Goal: Task Accomplishment & Management: Manage account settings

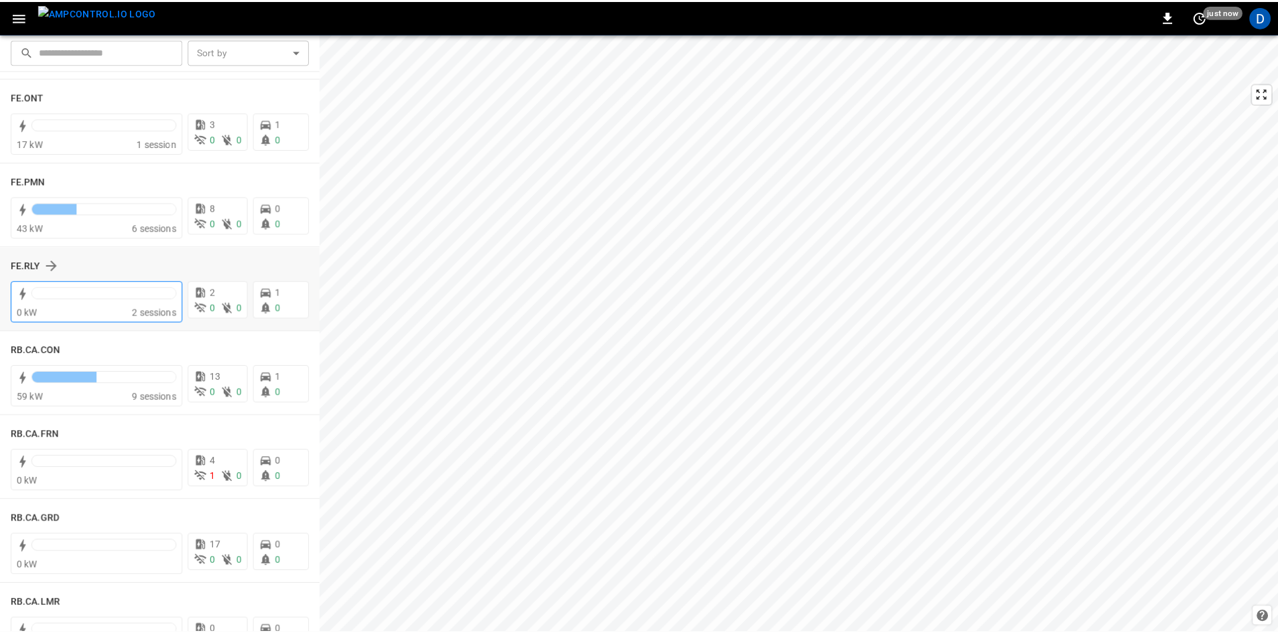
scroll to position [1541, 0]
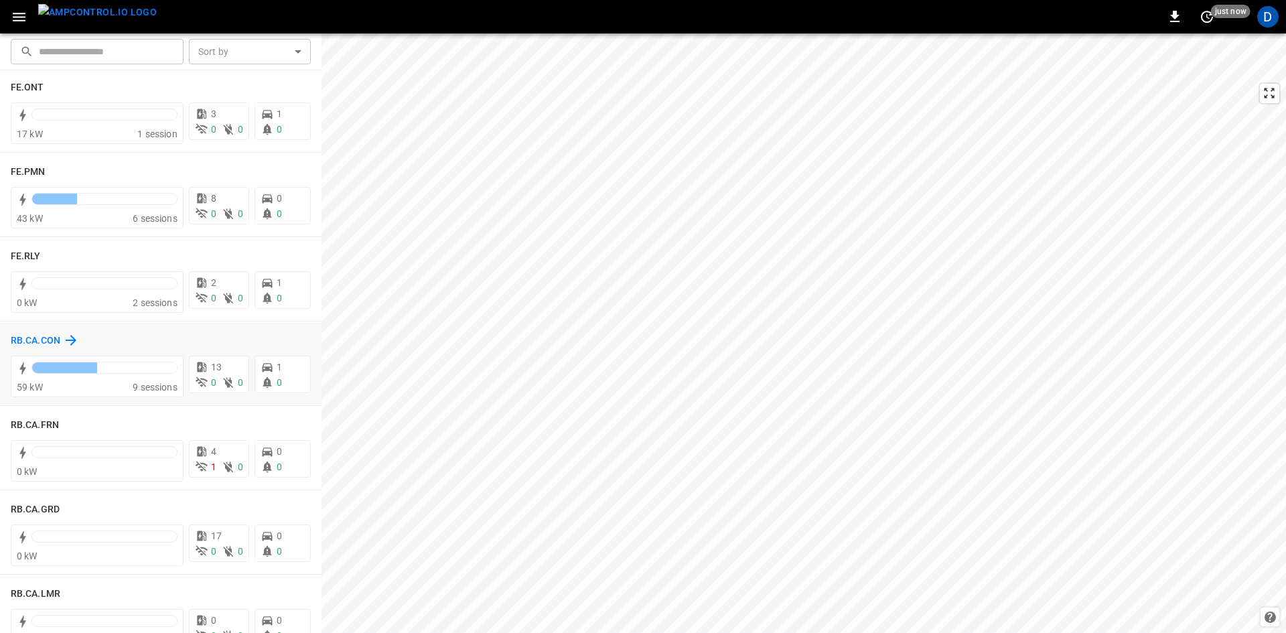
click at [22, 345] on h6 "RB.CA.CON" at bounding box center [36, 341] width 50 height 15
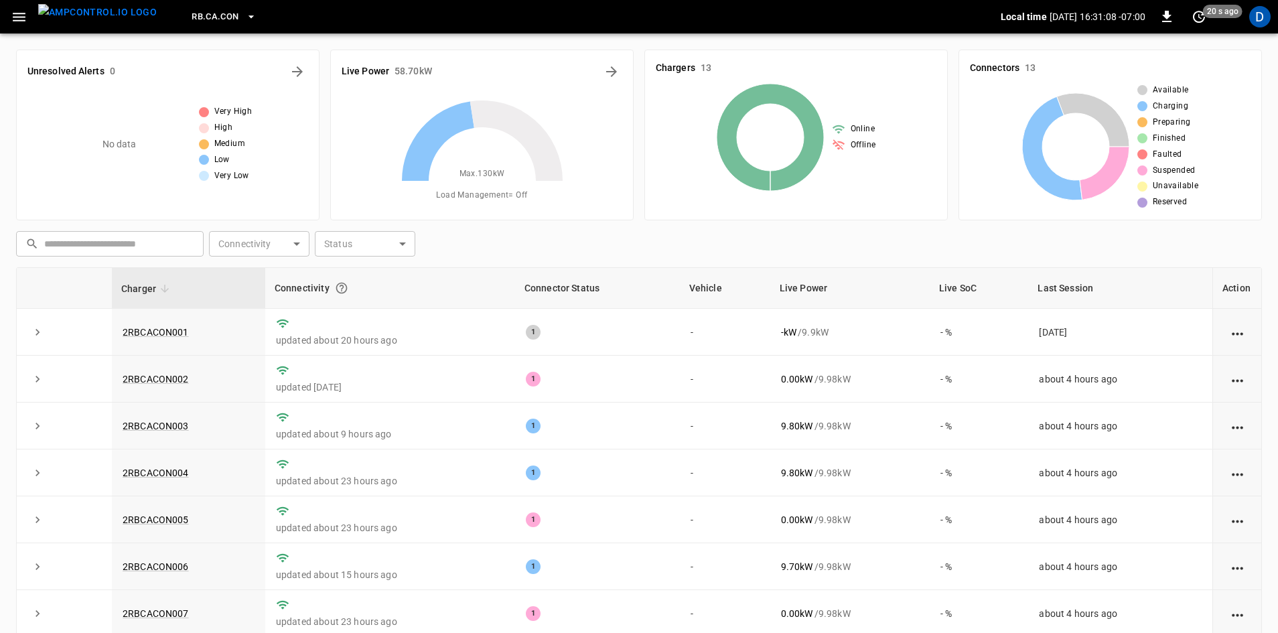
click at [8, 14] on button "button" at bounding box center [18, 17] width 27 height 25
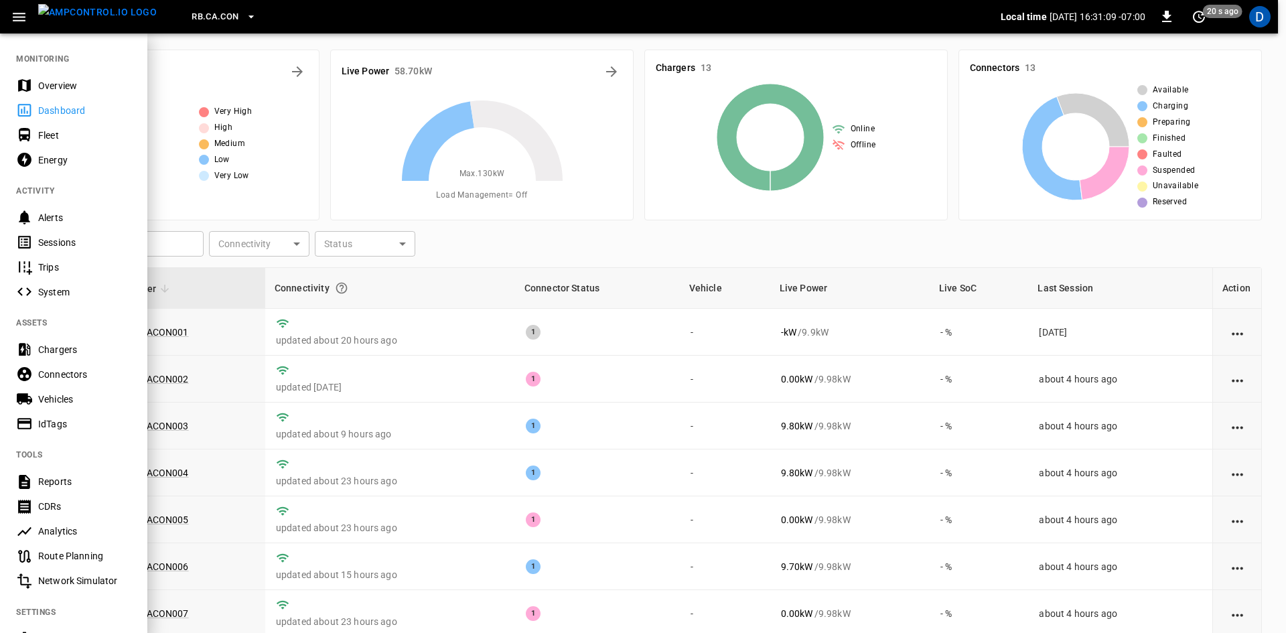
click at [50, 83] on div "Overview" at bounding box center [84, 85] width 93 height 13
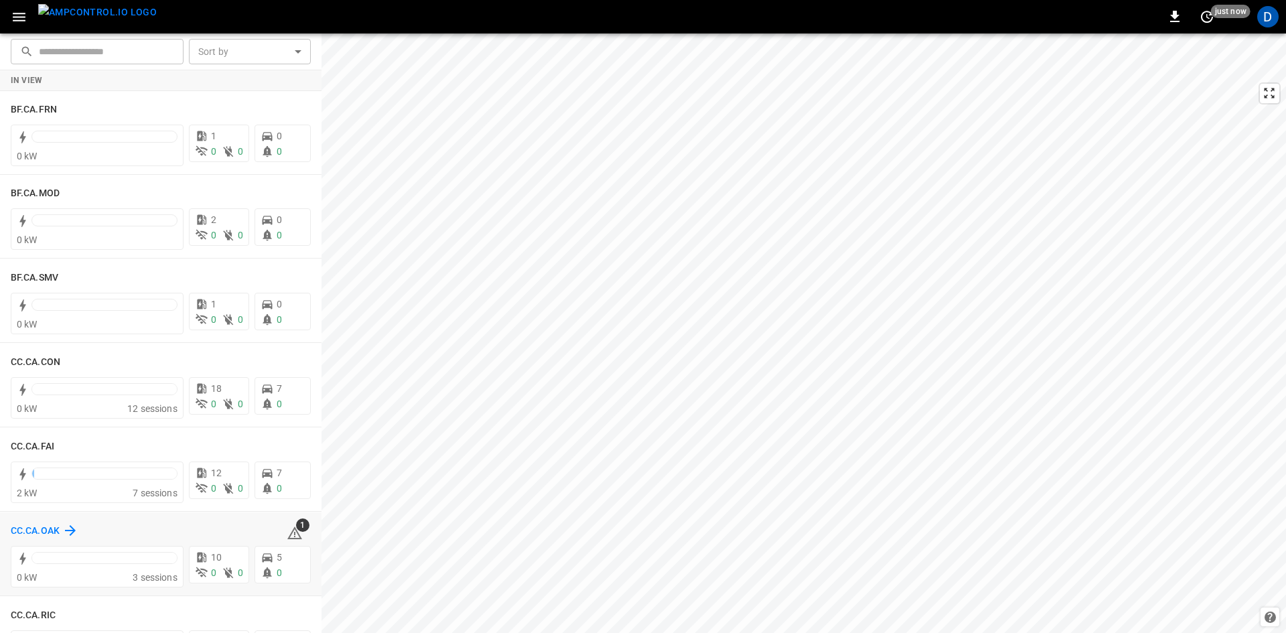
click at [64, 527] on icon at bounding box center [70, 531] width 16 height 16
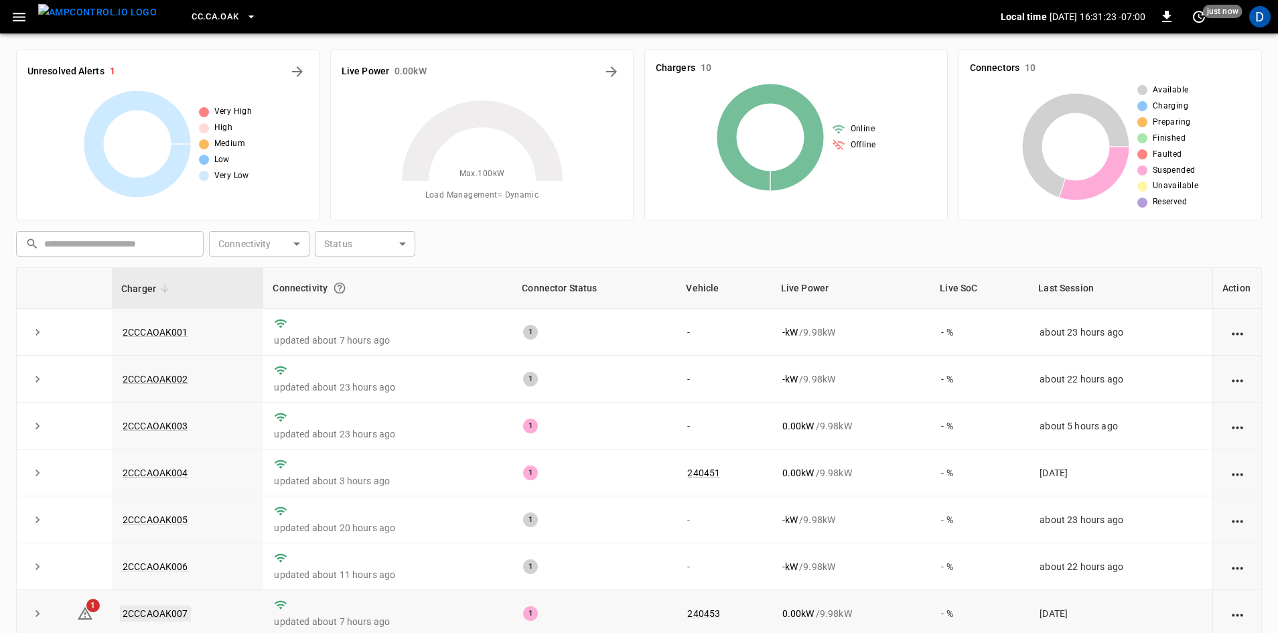
click at [158, 614] on link "2CCCAOAK007" at bounding box center [155, 614] width 71 height 16
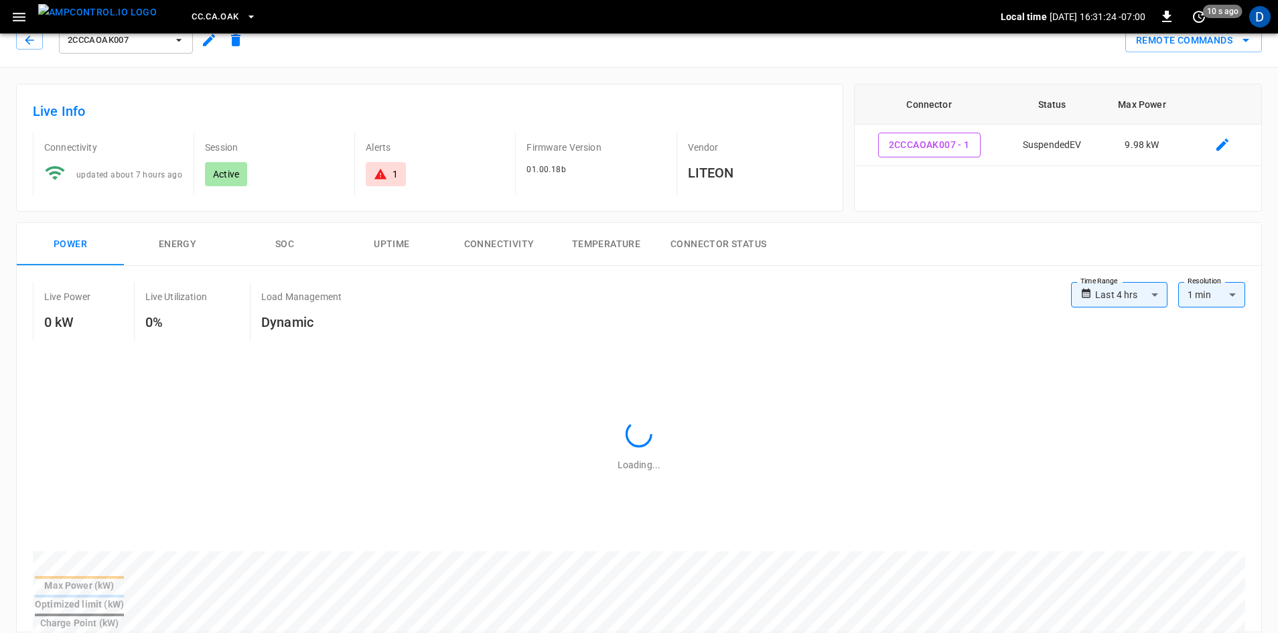
scroll to position [335, 0]
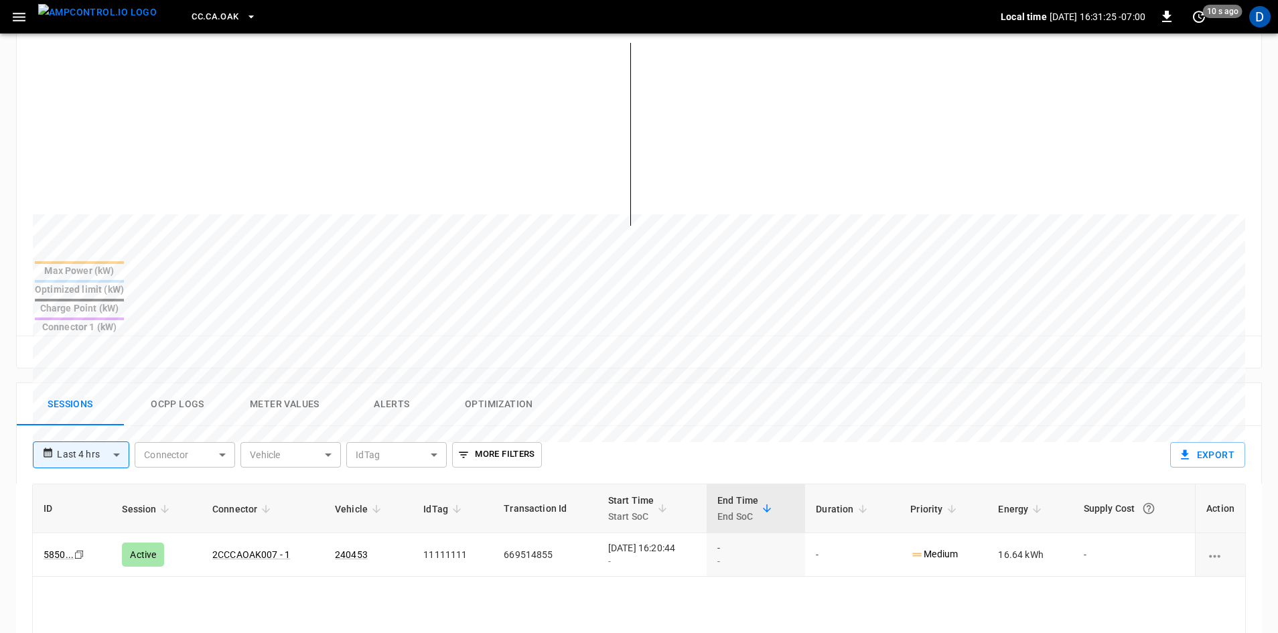
click at [372, 383] on button "Alerts" at bounding box center [391, 404] width 107 height 43
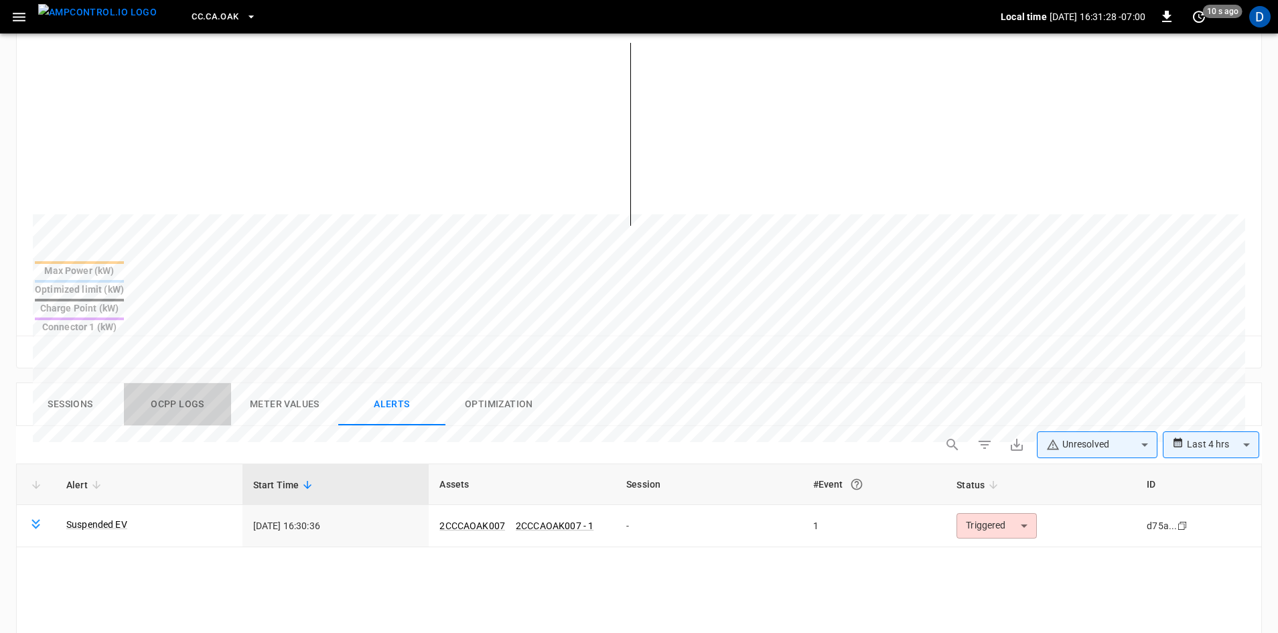
click at [180, 383] on button "Ocpp logs" at bounding box center [177, 404] width 107 height 43
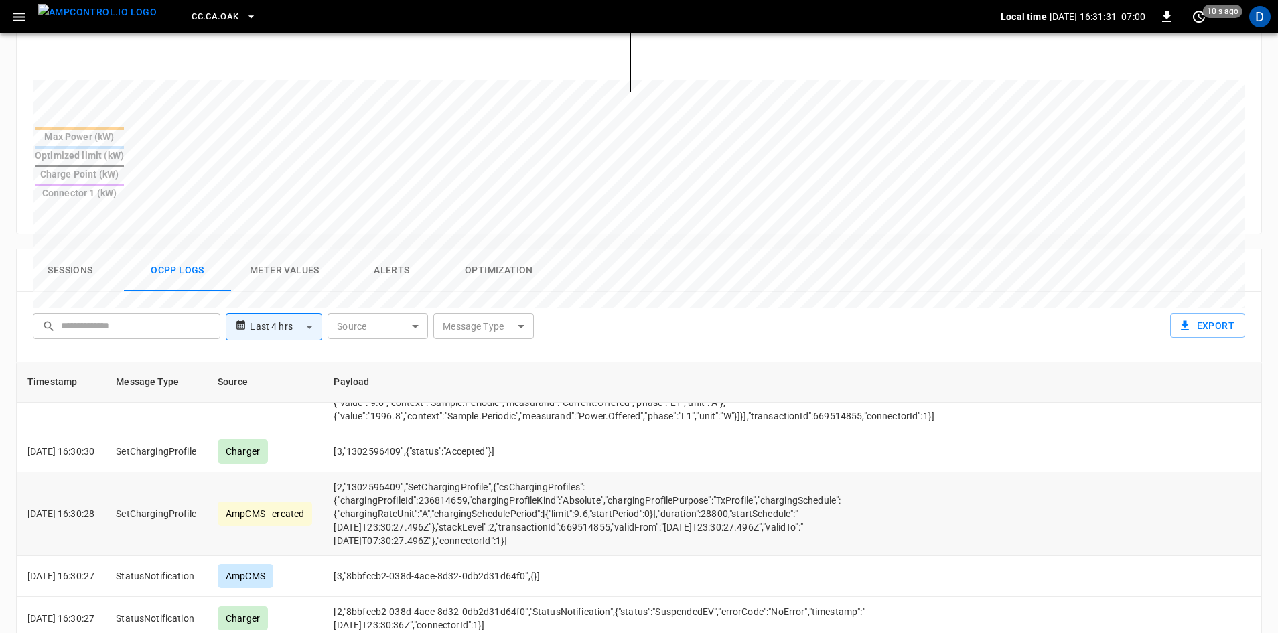
scroll to position [134, 0]
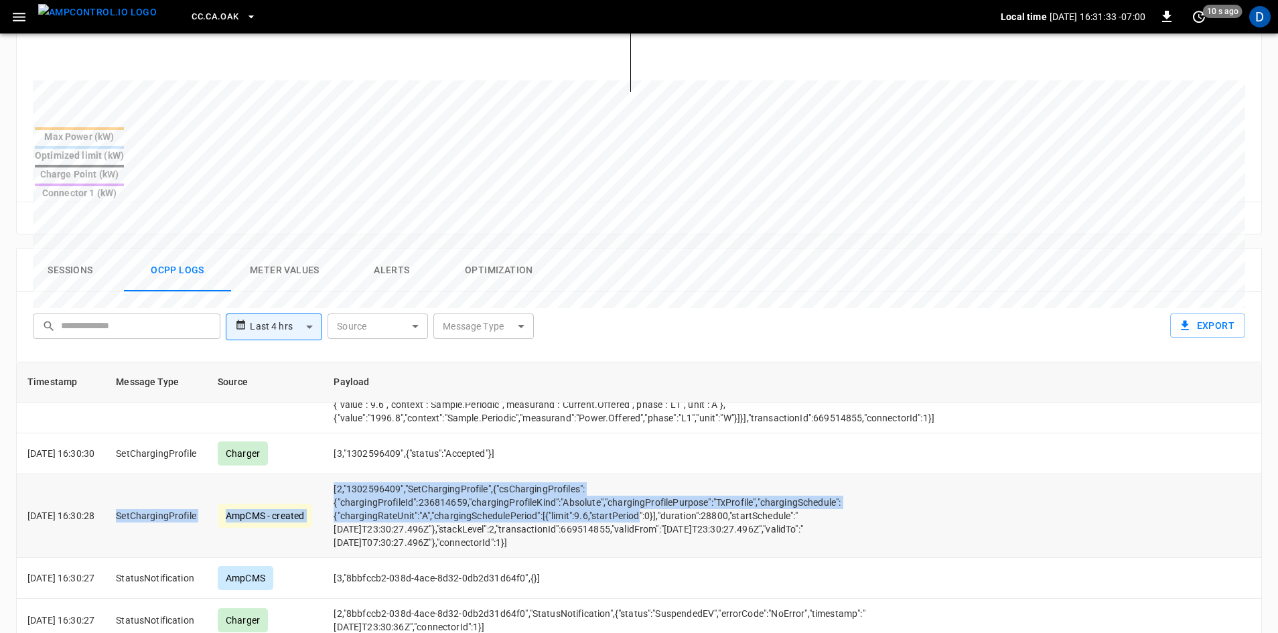
drag, startPoint x: 163, startPoint y: 466, endPoint x: 692, endPoint y: 482, distance: 529.5
click at [687, 478] on tr "[DATE] 16:30:28 SetChargingProfile AmpCMS - created [2,"1302596409","SetChargin…" at bounding box center [639, 516] width 1245 height 84
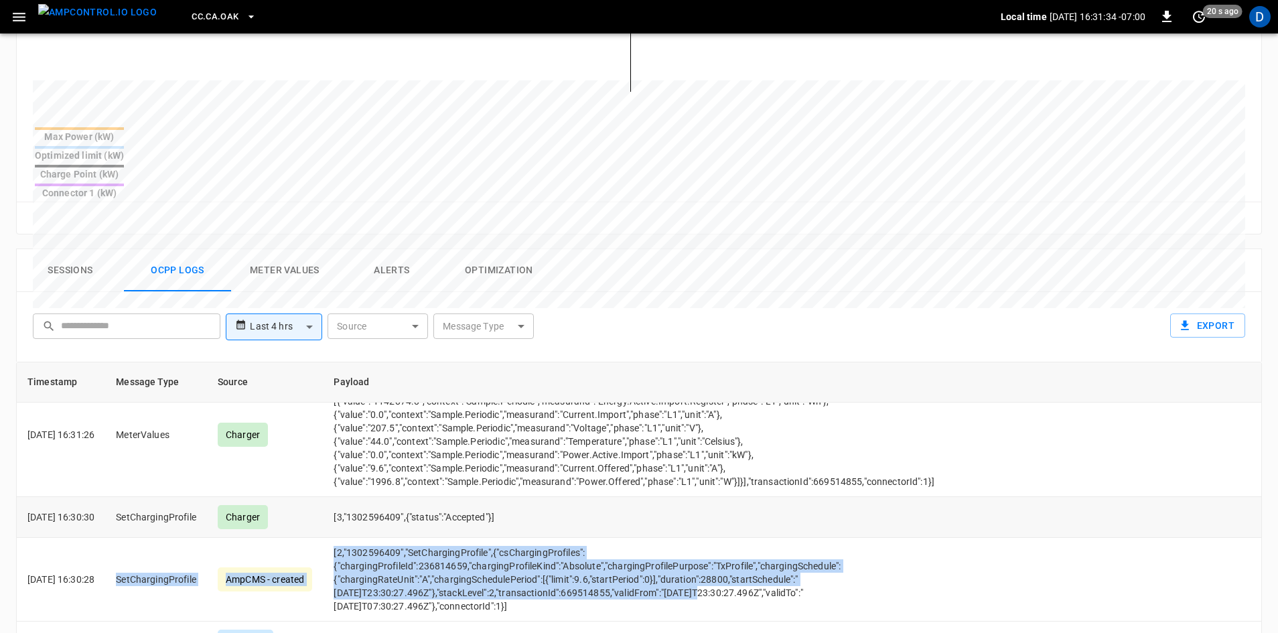
scroll to position [67, 0]
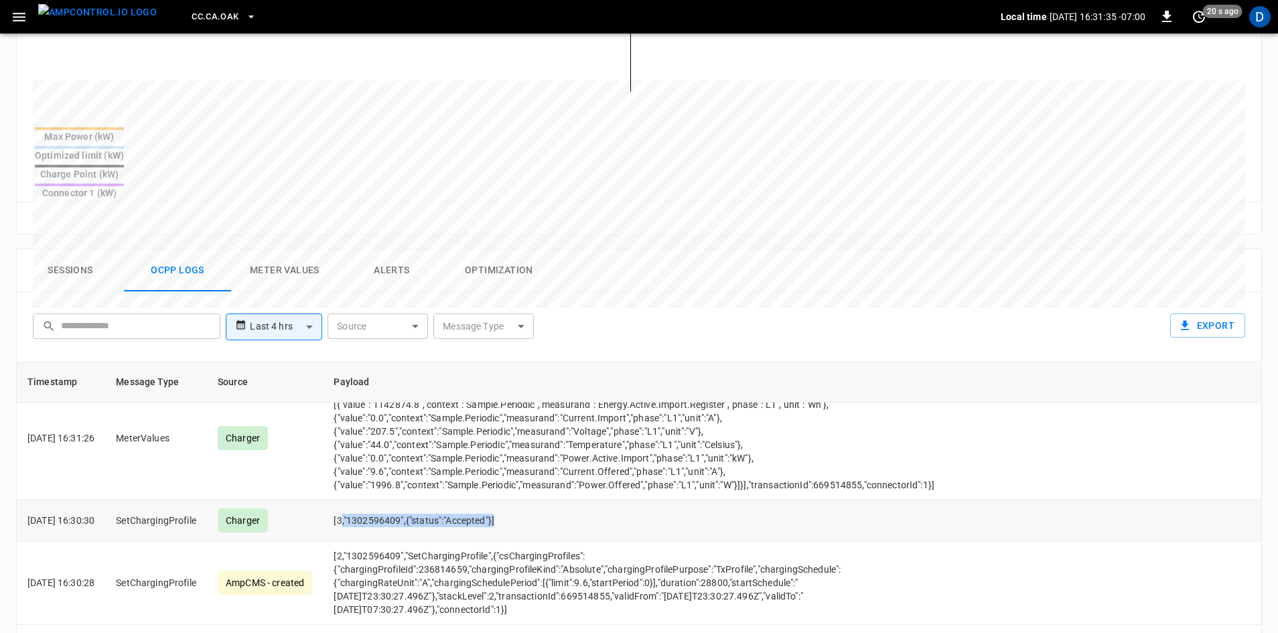
drag, startPoint x: 369, startPoint y: 478, endPoint x: 680, endPoint y: 476, distance: 310.8
click at [677, 500] on td "[3,"1302596409",{"status":"Accepted"}]" at bounding box center [634, 520] width 622 height 41
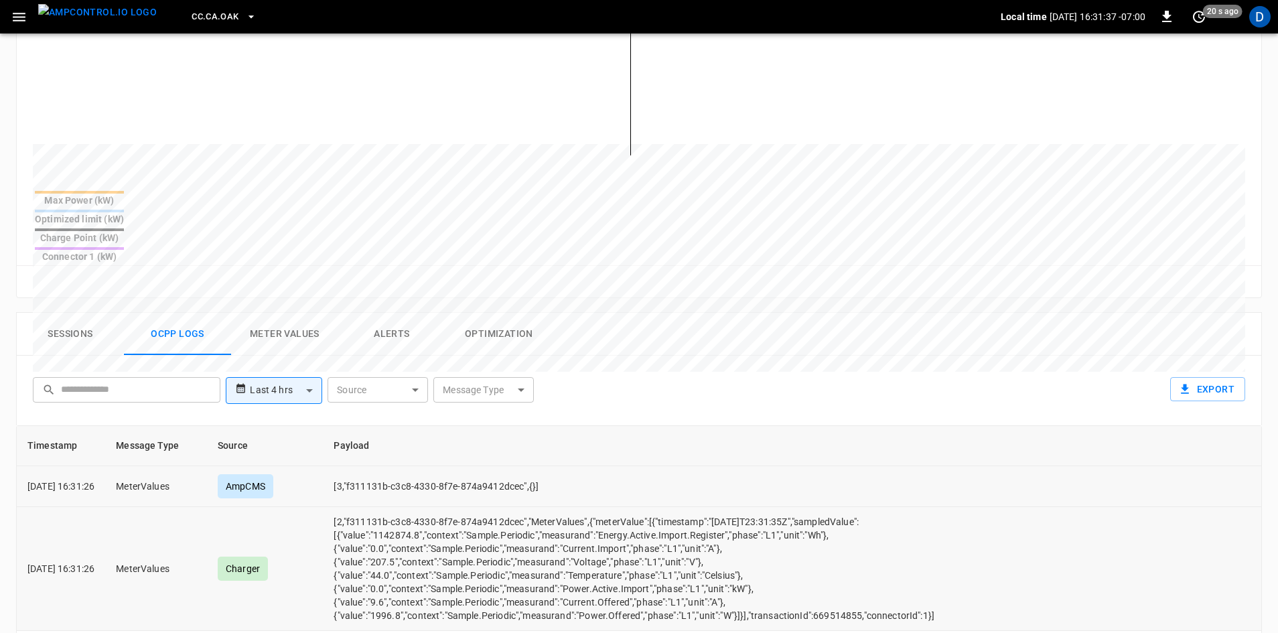
scroll to position [402, 0]
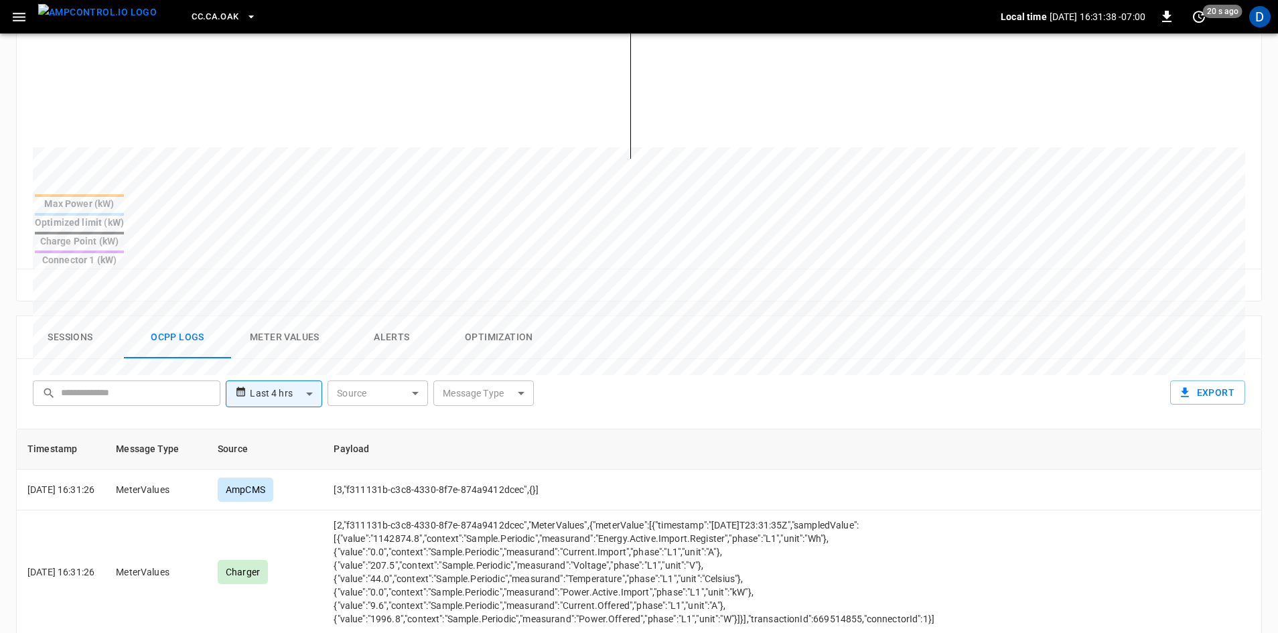
click at [402, 316] on button "Alerts" at bounding box center [391, 337] width 107 height 43
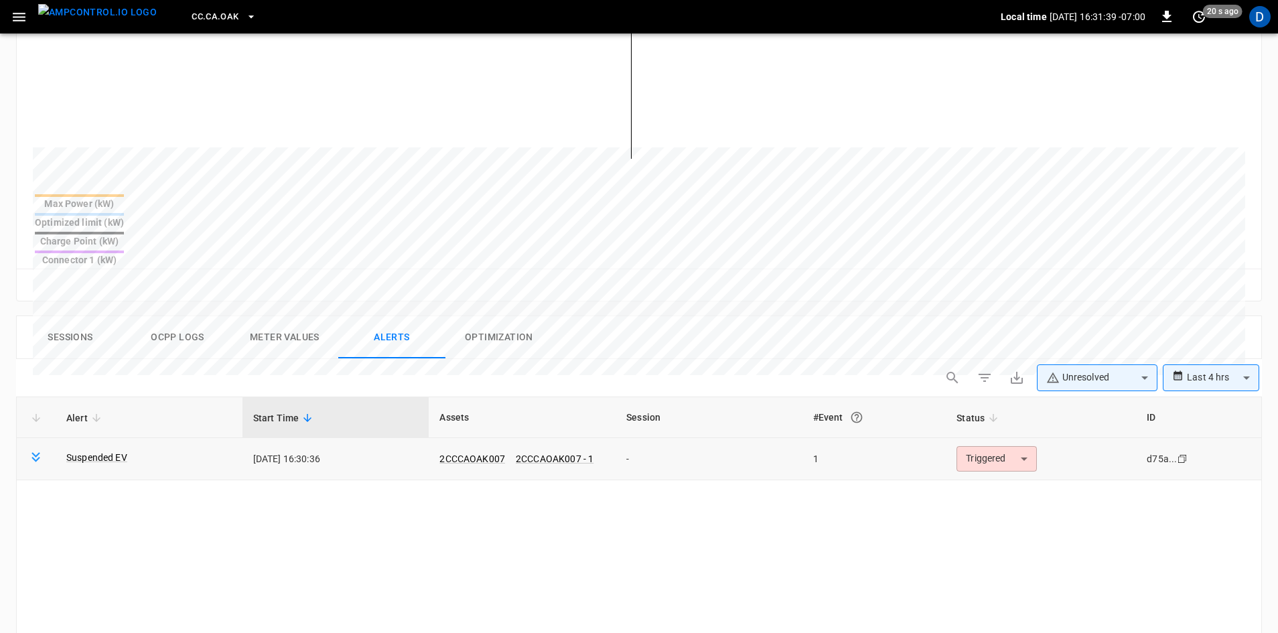
click at [971, 409] on body "**********" at bounding box center [639, 265] width 1278 height 1334
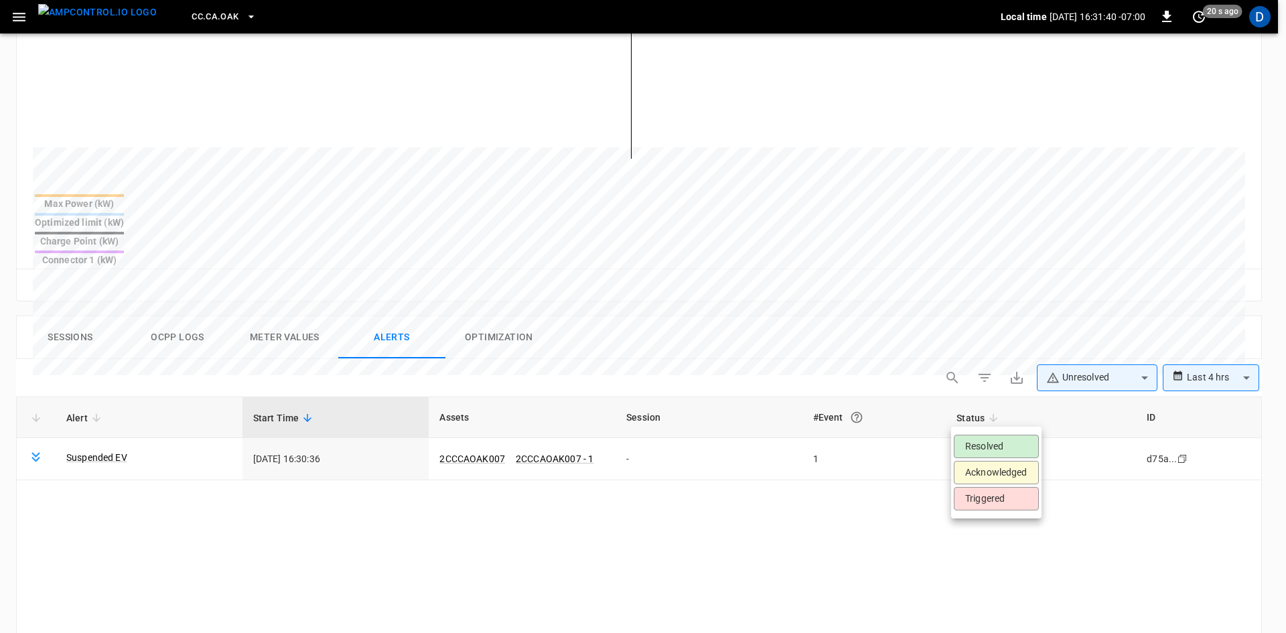
click at [978, 443] on li "Resolved" at bounding box center [996, 446] width 85 height 23
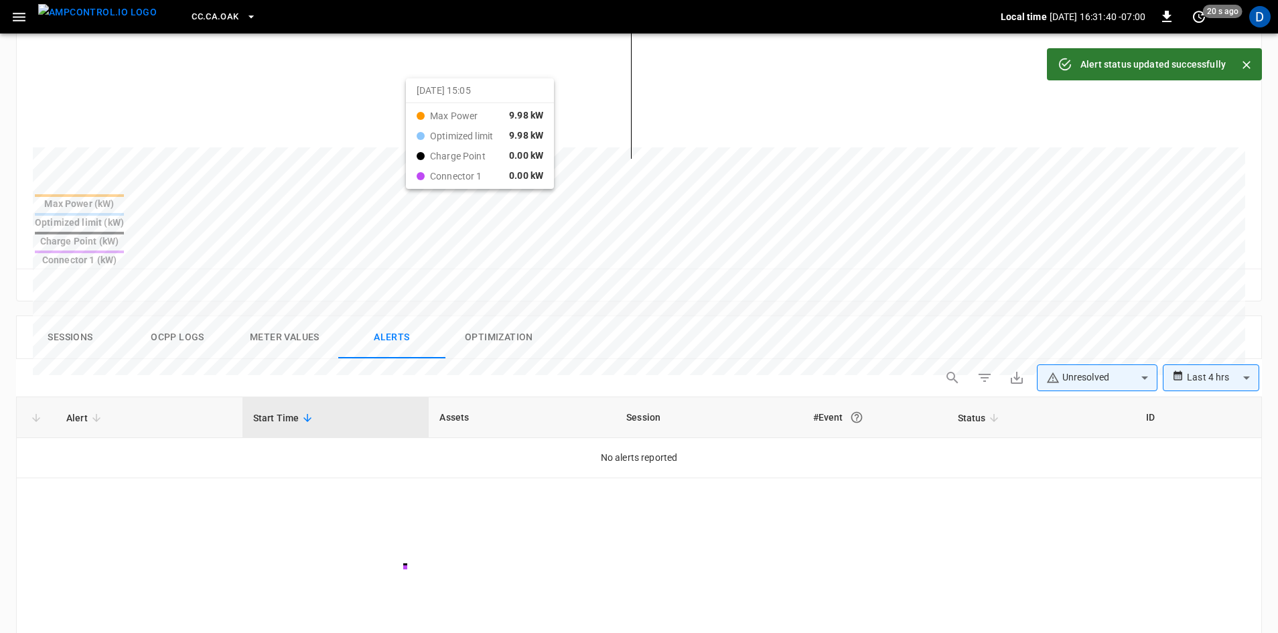
scroll to position [0, 0]
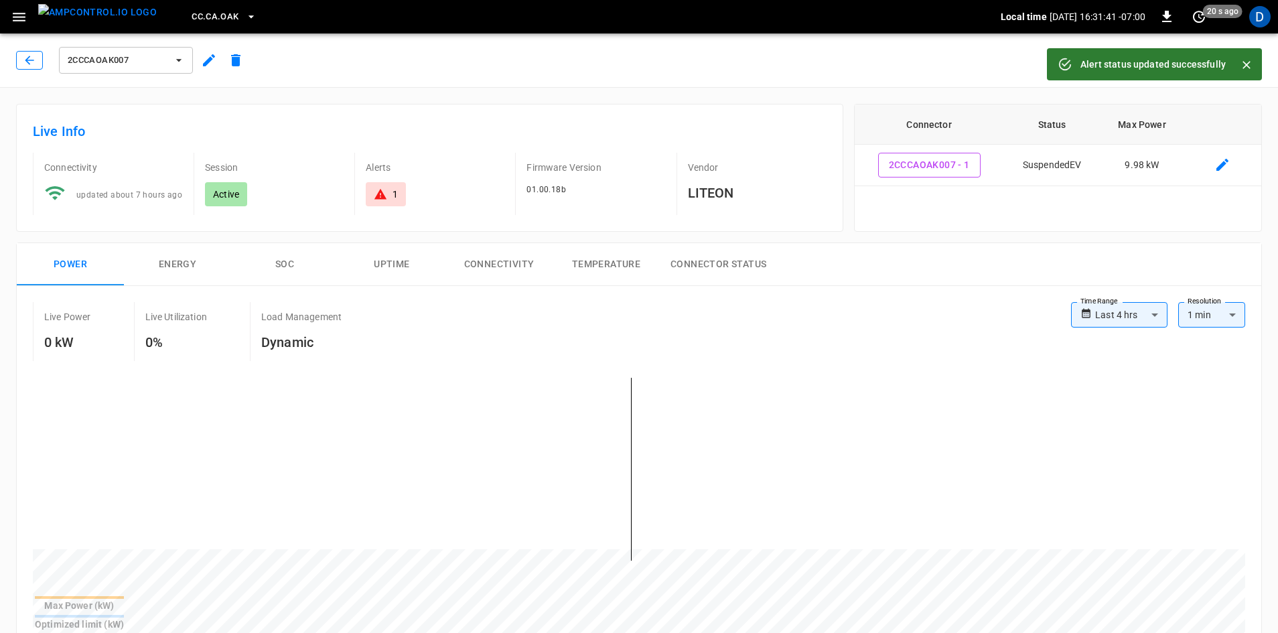
click at [28, 62] on icon "button" at bounding box center [29, 60] width 13 height 13
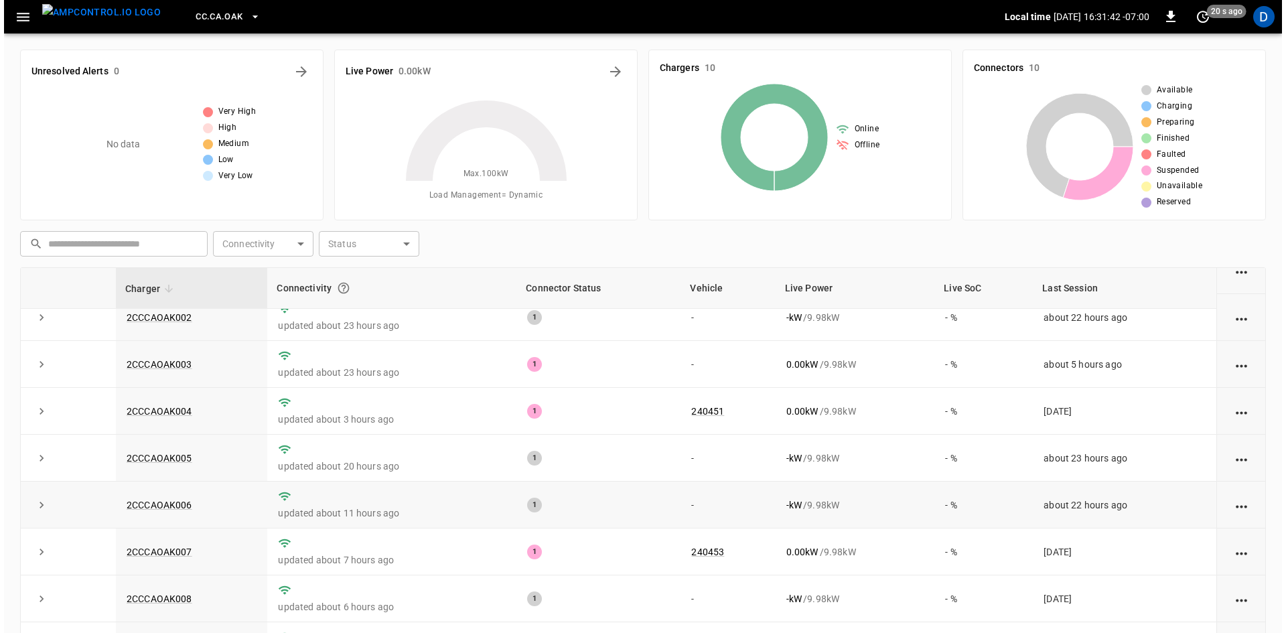
scroll to position [74, 0]
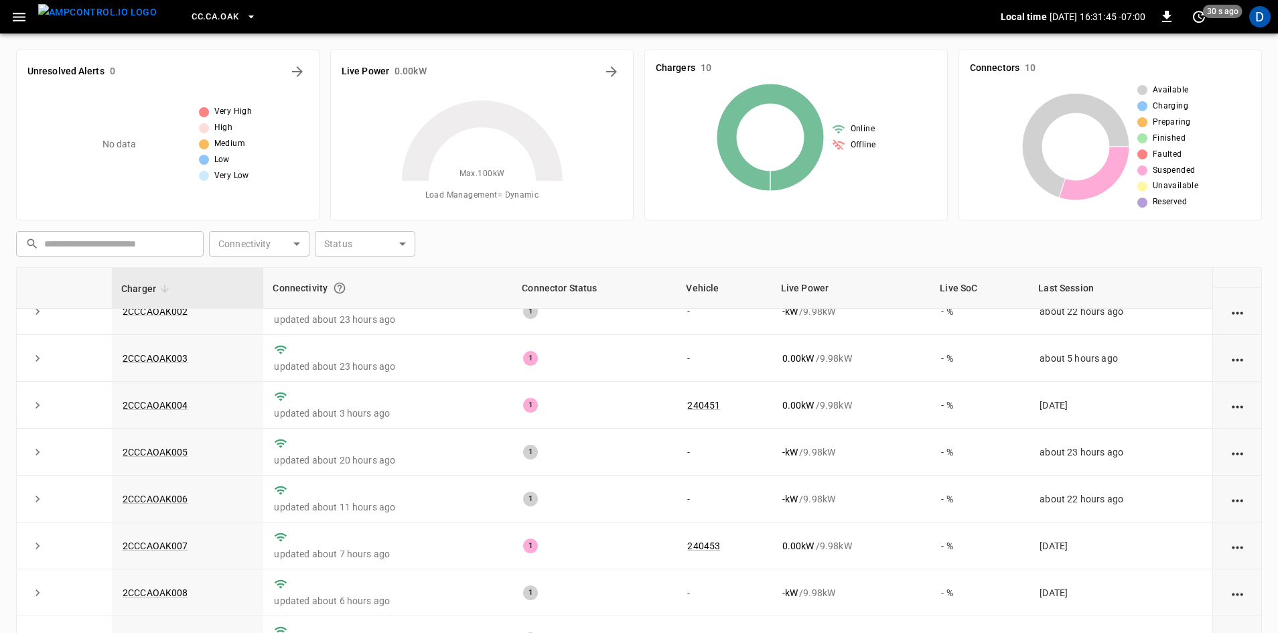
click at [28, 18] on button "button" at bounding box center [18, 17] width 27 height 25
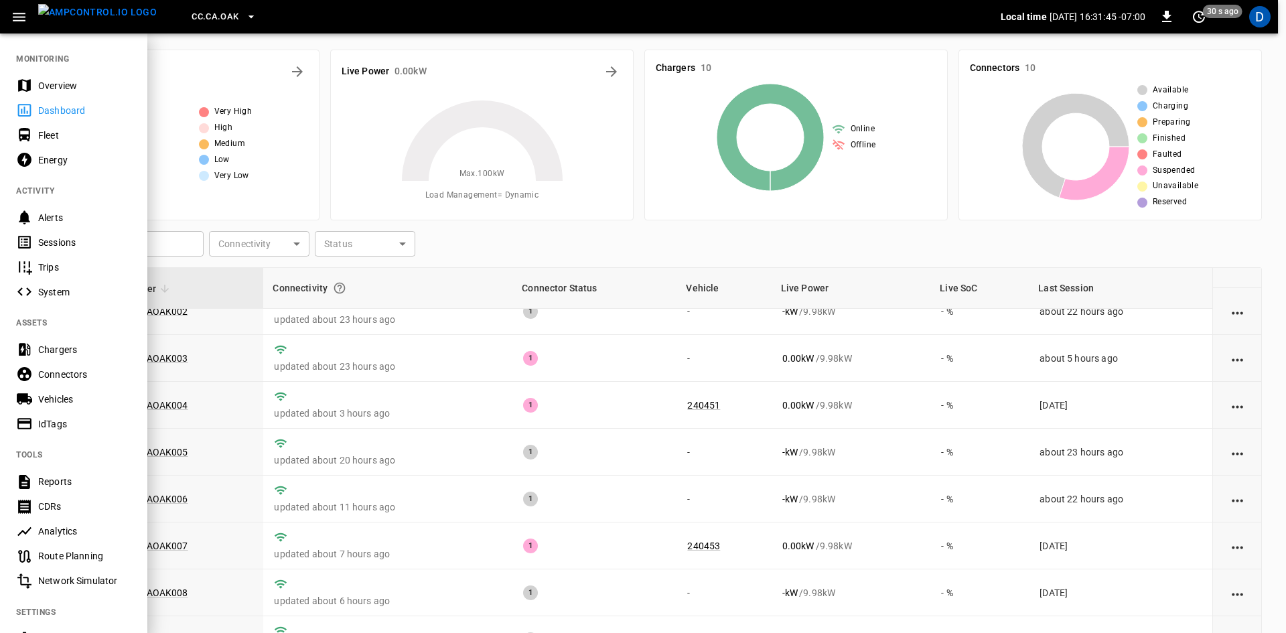
drag, startPoint x: 35, startPoint y: 80, endPoint x: 46, endPoint y: 107, distance: 28.9
click at [36, 80] on div "Overview" at bounding box center [73, 85] width 147 height 25
